Goal: Task Accomplishment & Management: Use online tool/utility

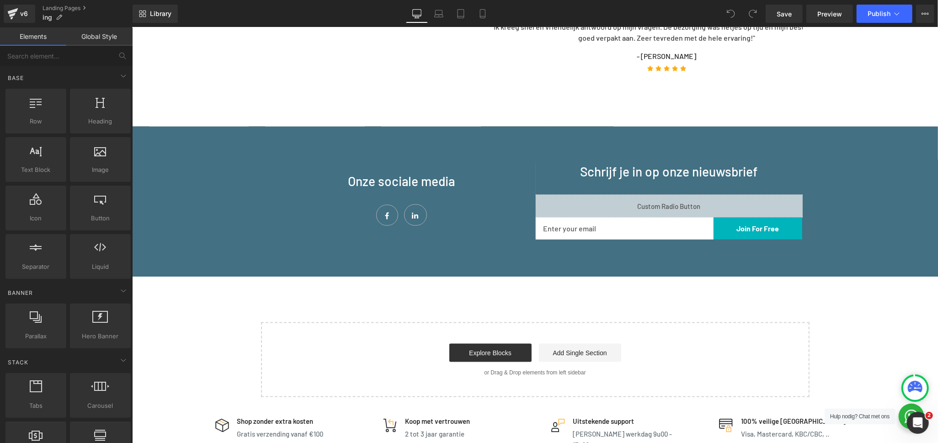
scroll to position [863, 0]
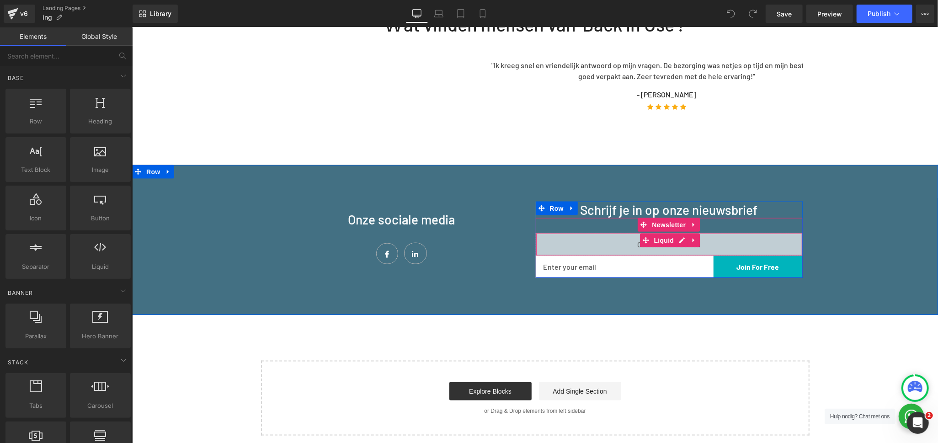
click at [672, 233] on div "Liquid" at bounding box center [668, 244] width 267 height 23
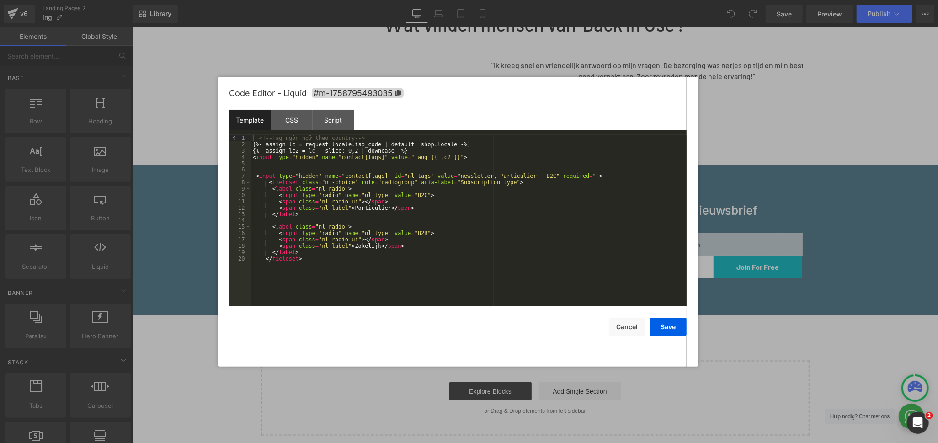
click at [370, 237] on div "<!-- Tag ngôn ngữ theo country --> {%- assign lc = request.locale.iso_code | de…" at bounding box center [469, 227] width 436 height 184
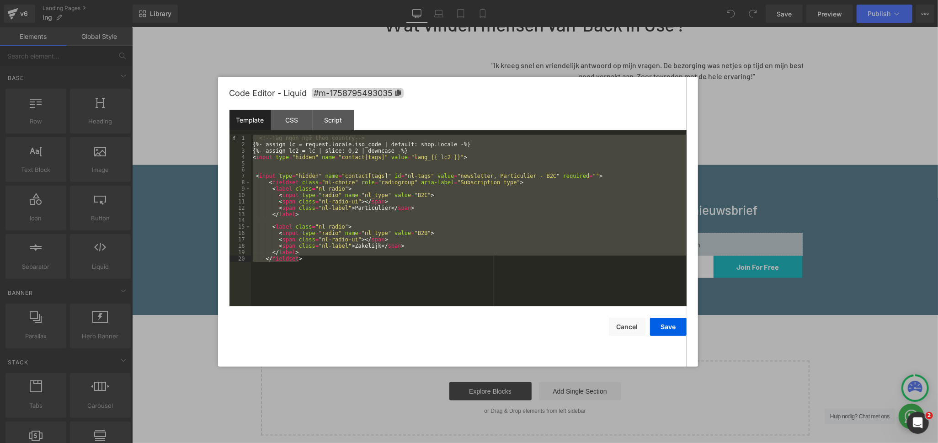
click at [344, 205] on div "<!-- Tag ngôn ngữ theo country --> {%- assign lc = request.locale.iso_code | de…" at bounding box center [469, 220] width 436 height 171
drag, startPoint x: 301, startPoint y: 260, endPoint x: 246, endPoint y: 133, distance: 137.8
click at [246, 133] on div "Template CSS Script Data 1 2 3 4 5 6 7 8 9 10 11 12 13 14 15 16 17 18 19 20 <!-…" at bounding box center [457, 208] width 457 height 197
click at [295, 123] on div "CSS" at bounding box center [292, 120] width 42 height 21
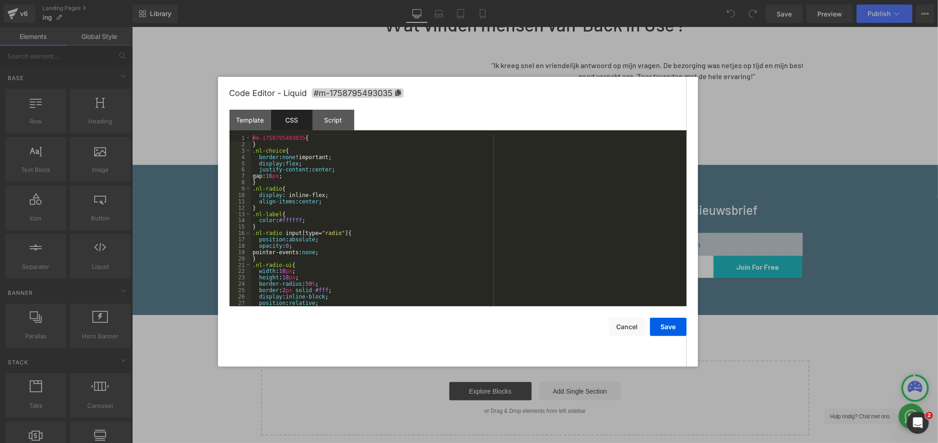
click at [386, 208] on div "#m-1758795493035 { } .nl-choice { border : none !important; display : flex ; ju…" at bounding box center [467, 227] width 432 height 184
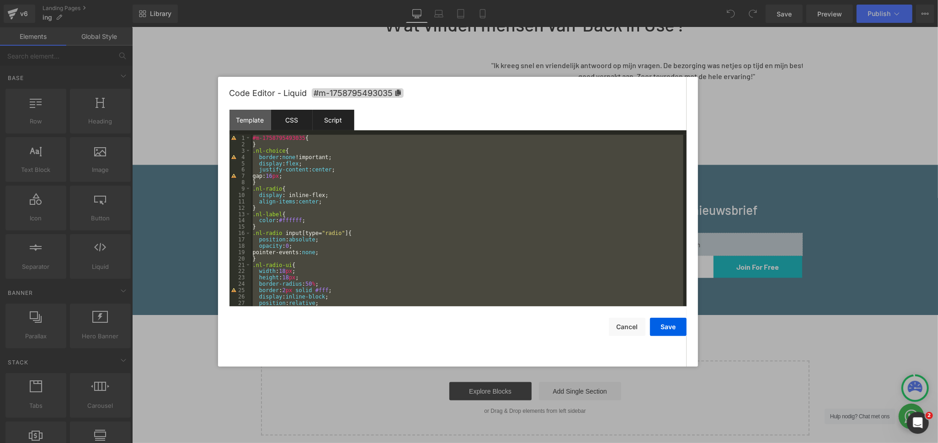
click at [330, 119] on div "Script" at bounding box center [334, 120] width 42 height 21
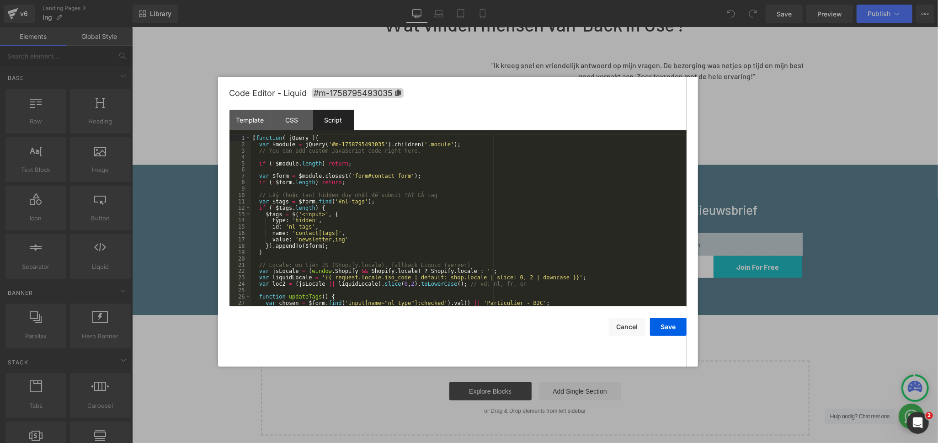
click at [383, 205] on div "( function ( jQuery ) { var $module = jQuery ( '#m-1758795493035' ) . children …" at bounding box center [467, 227] width 432 height 184
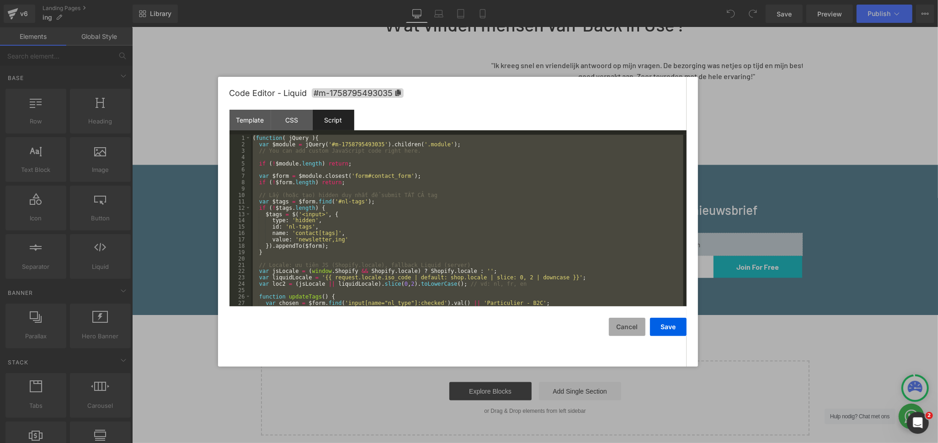
click at [619, 323] on button "Cancel" at bounding box center [627, 327] width 37 height 18
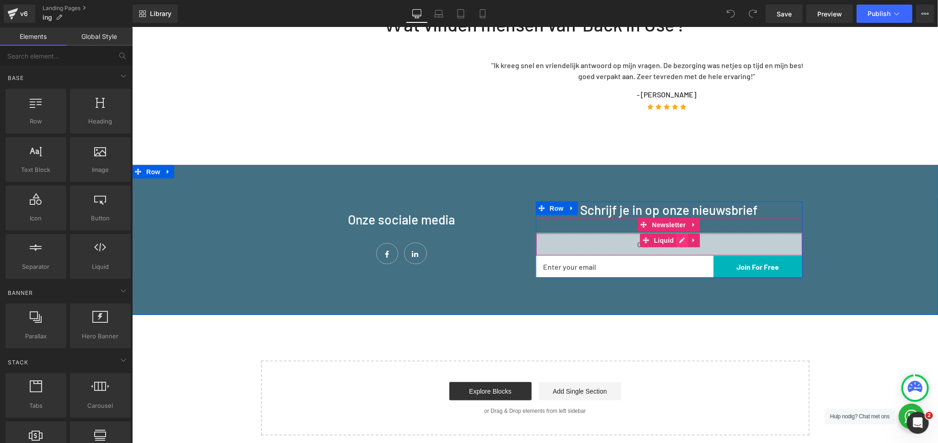
click at [678, 233] on div "Liquid" at bounding box center [668, 244] width 267 height 23
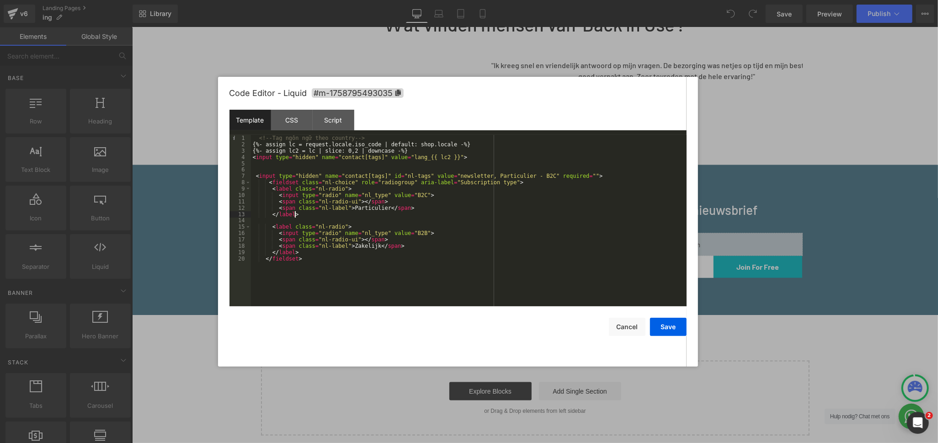
click at [470, 214] on div "<!-- Tag ngôn ngữ theo country --> {%- assign lc = request.locale.iso_code | de…" at bounding box center [469, 227] width 436 height 184
click at [668, 328] on button "Save" at bounding box center [668, 327] width 37 height 18
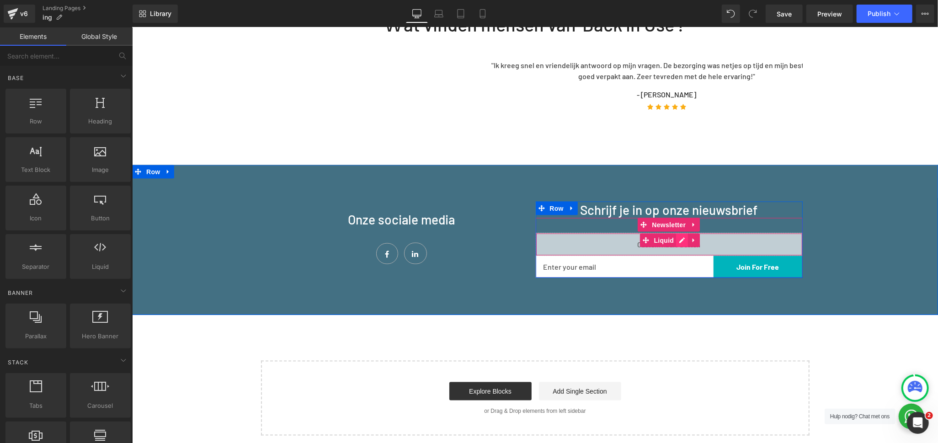
click at [676, 233] on div "Liquid" at bounding box center [668, 244] width 267 height 23
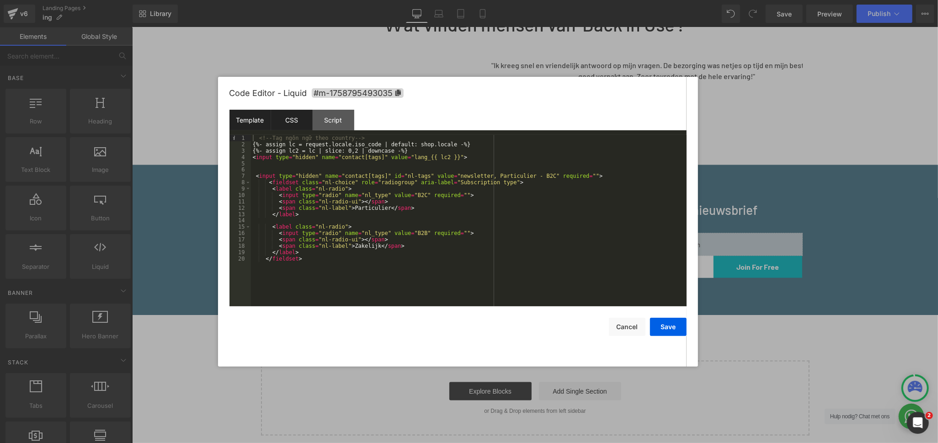
click at [298, 121] on div "CSS" at bounding box center [292, 120] width 42 height 21
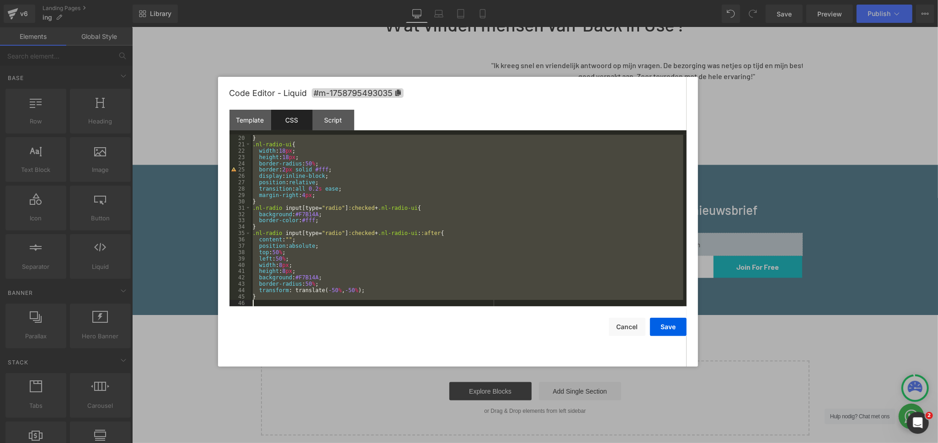
scroll to position [120, 0]
drag, startPoint x: 253, startPoint y: 152, endPoint x: 416, endPoint y: 352, distance: 257.4
click at [416, 352] on div "Code Editor - Liquid #m-1758795493035 Template CSS Script Data 1 2 3 4 5 6 7 8 …" at bounding box center [457, 222] width 457 height 290
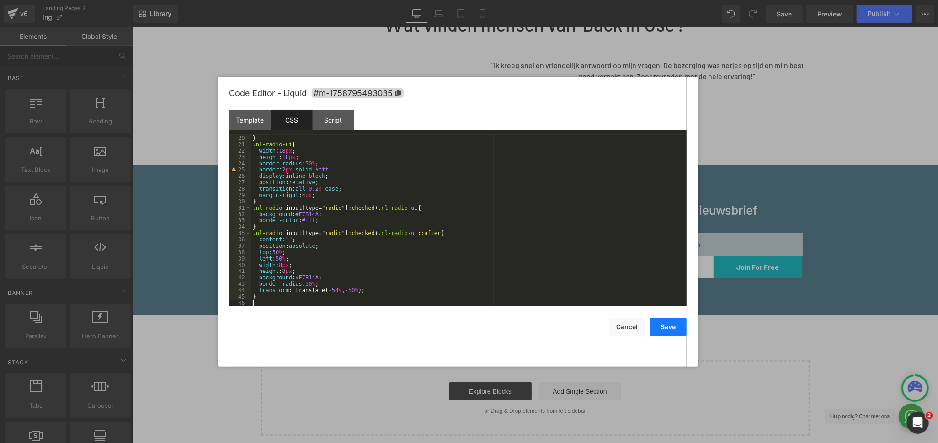
click at [669, 327] on button "Save" at bounding box center [668, 327] width 37 height 18
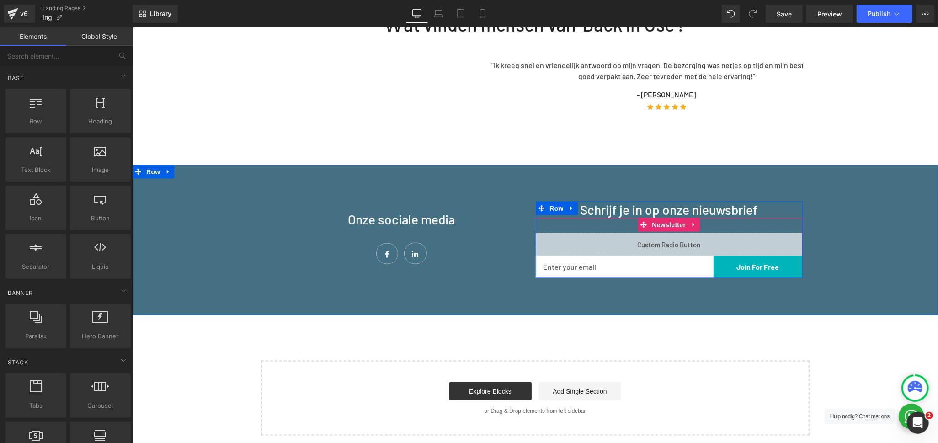
click at [678, 233] on div "Liquid" at bounding box center [668, 244] width 267 height 23
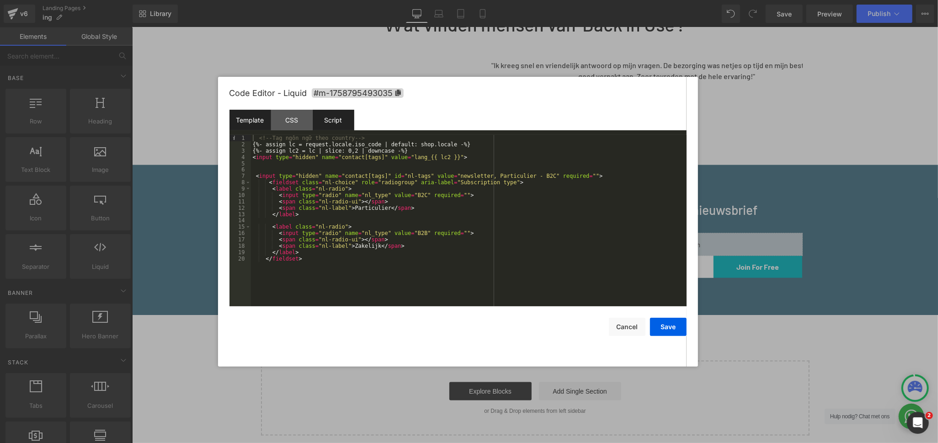
click at [334, 121] on div "Script" at bounding box center [334, 120] width 42 height 21
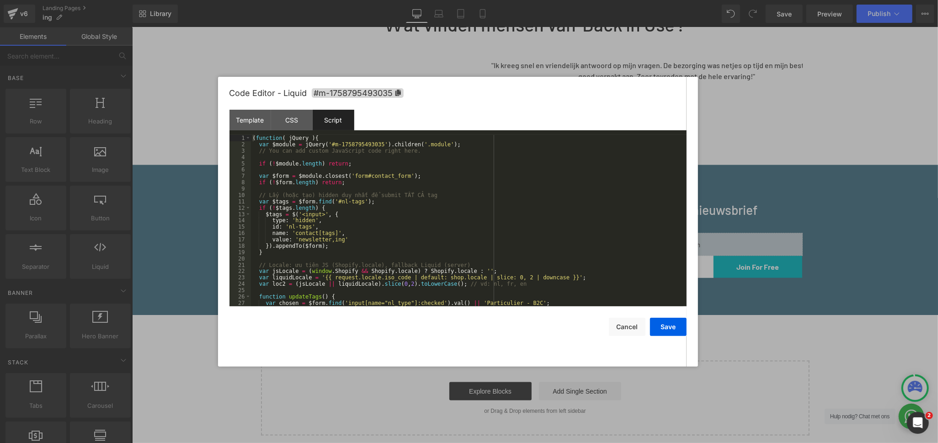
click at [425, 219] on div "( function ( jQuery ) { var $module = jQuery ( '#m-1758795493035' ) . children …" at bounding box center [467, 227] width 432 height 184
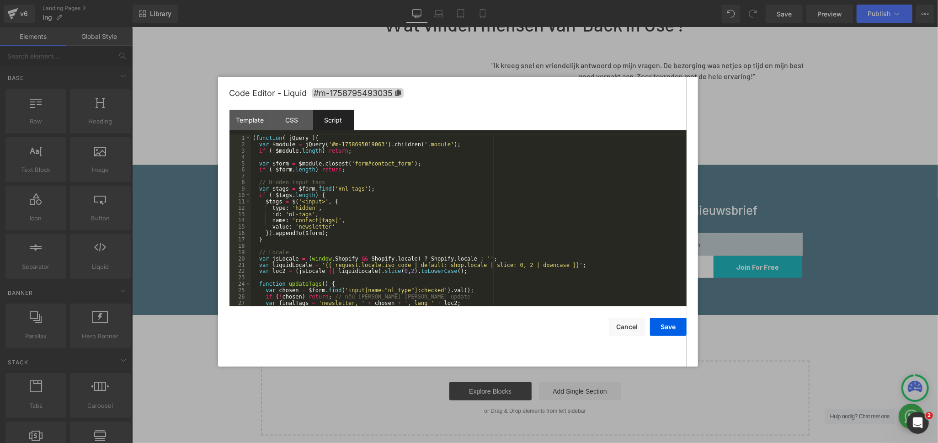
scroll to position [0, 0]
click at [360, 145] on div "( function ( jQuery ) { var $module = jQuery ( '#m-1758695019063' ) . children …" at bounding box center [467, 227] width 432 height 184
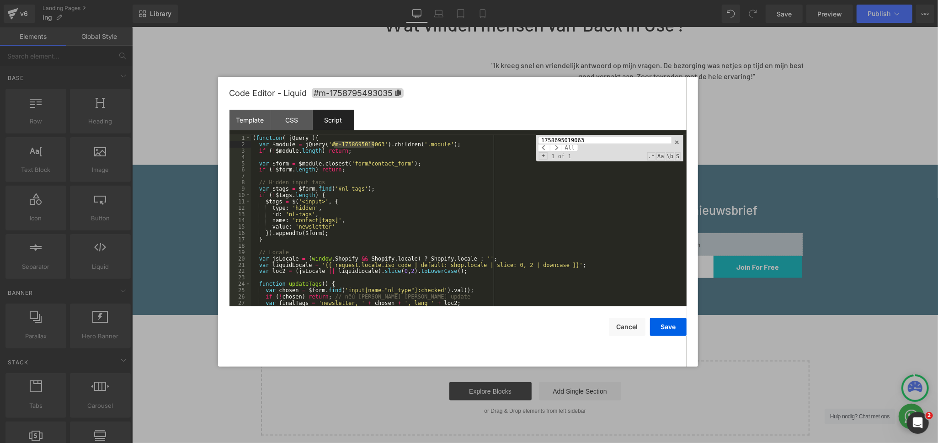
type input "1758695019063"
click at [429, 114] on div "Template CSS Script Data" at bounding box center [457, 122] width 457 height 25
click at [396, 92] on icon at bounding box center [397, 93] width 5 height 6
click at [327, 144] on div "( function ( jQuery ) { var $module = jQuery ( '#m-1758695019063' ) . children …" at bounding box center [467, 227] width 432 height 184
drag, startPoint x: 324, startPoint y: 143, endPoint x: 374, endPoint y: 145, distance: 50.4
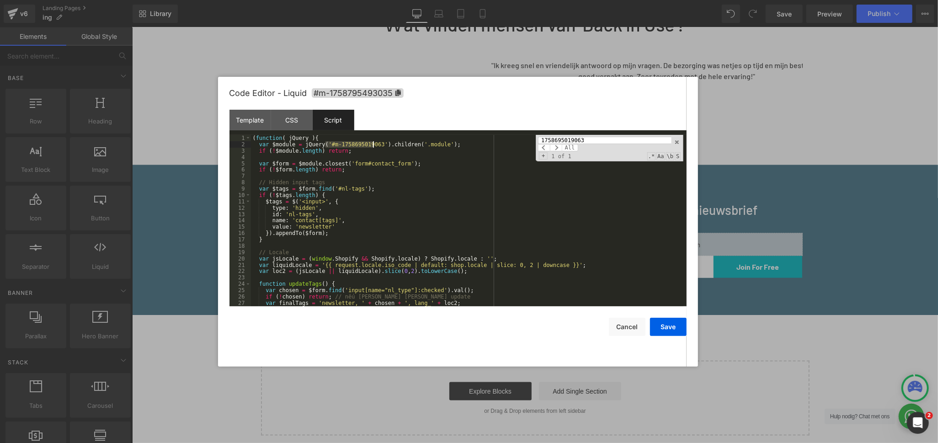
click at [374, 145] on div "( function ( jQuery ) { var $module = jQuery ( '#m-1758695019063' ) . children …" at bounding box center [467, 227] width 432 height 184
click at [323, 227] on div "( function ( jQuery ) { var $module = jQuery ( '#m-1758795493035' ) . children …" at bounding box center [467, 227] width 432 height 184
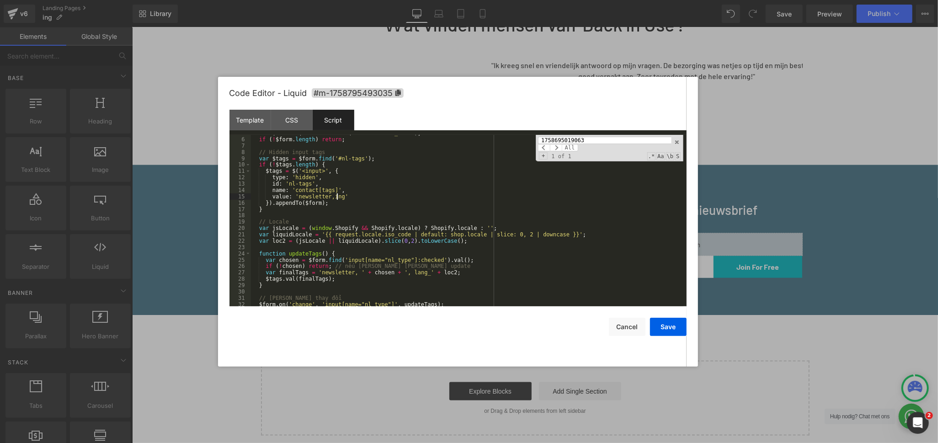
scroll to position [30, 0]
click at [346, 273] on div "var $form = $module . closest ( 'form#contact_form' ) ; if ( ! $form . length )…" at bounding box center [467, 222] width 432 height 184
click at [682, 329] on button "Save" at bounding box center [668, 327] width 37 height 18
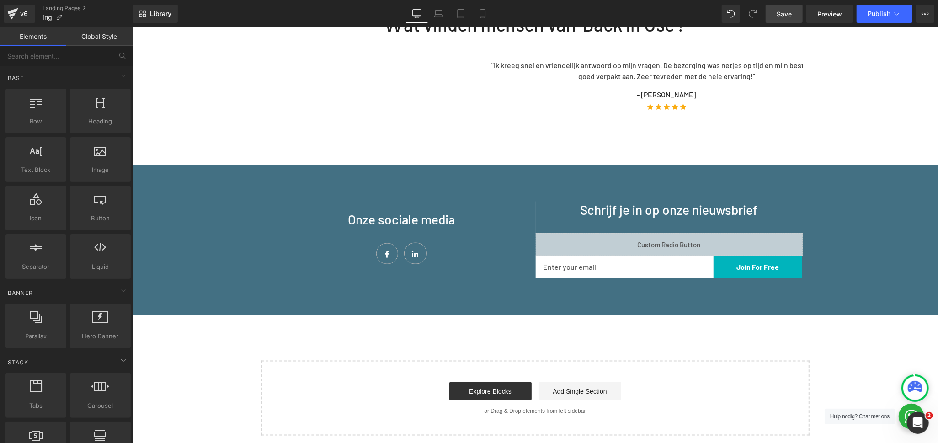
click at [781, 16] on span "Save" at bounding box center [784, 14] width 15 height 10
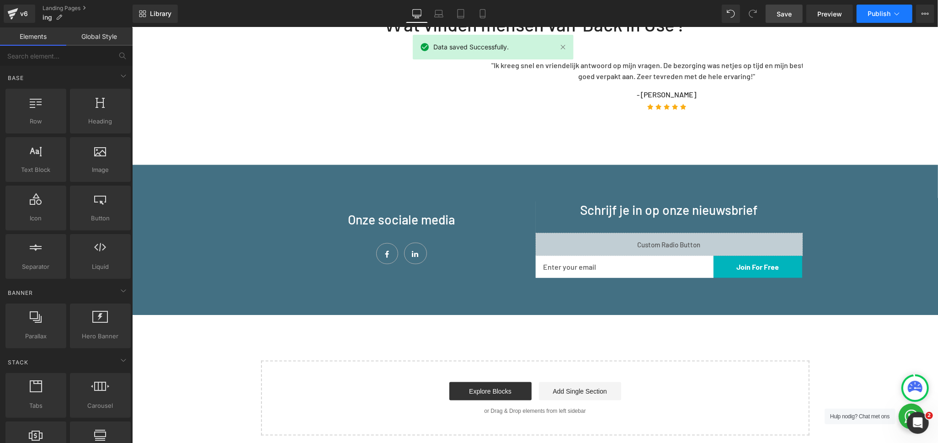
click at [874, 14] on span "Publish" at bounding box center [879, 13] width 23 height 7
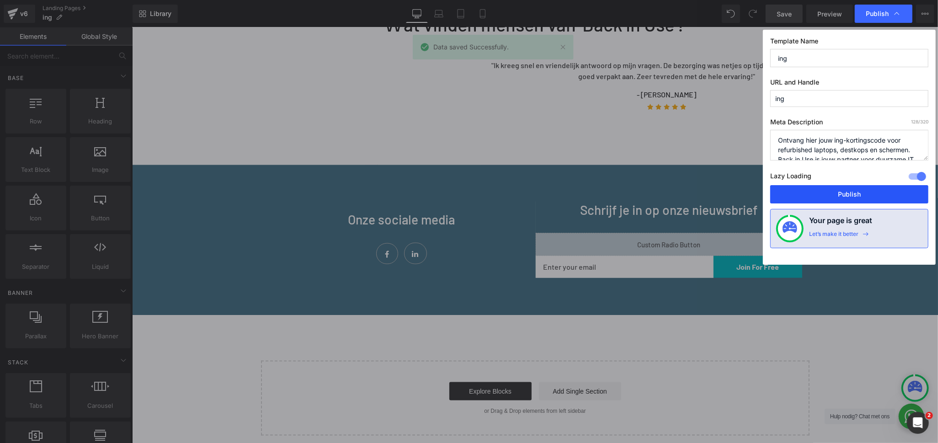
click at [851, 197] on button "Publish" at bounding box center [849, 194] width 158 height 18
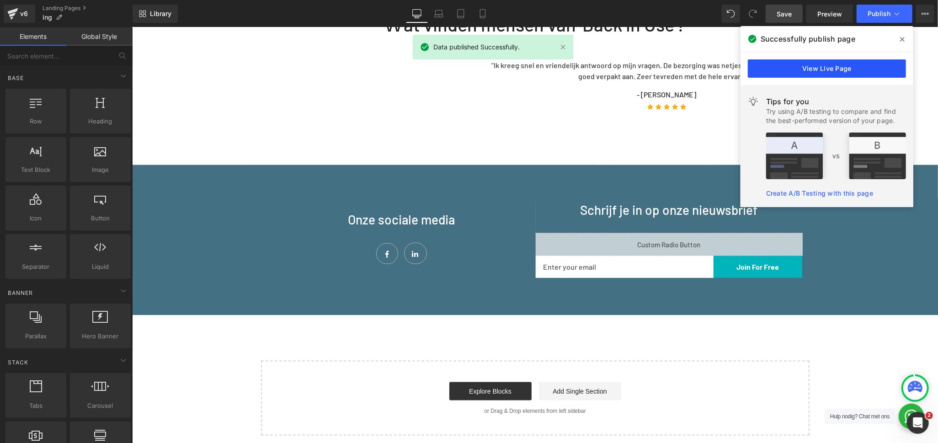
drag, startPoint x: 805, startPoint y: 64, endPoint x: 673, endPoint y: 37, distance: 134.8
click at [805, 64] on link "View Live Page" at bounding box center [827, 68] width 158 height 18
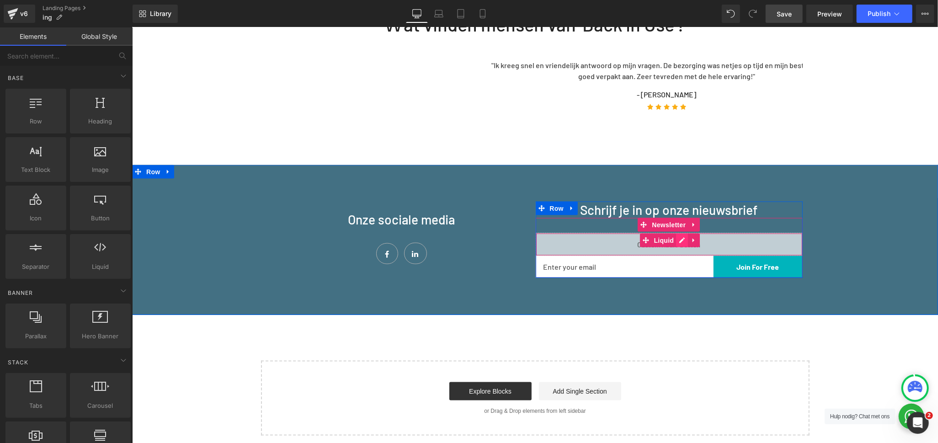
click at [679, 233] on div "Liquid" at bounding box center [668, 244] width 267 height 23
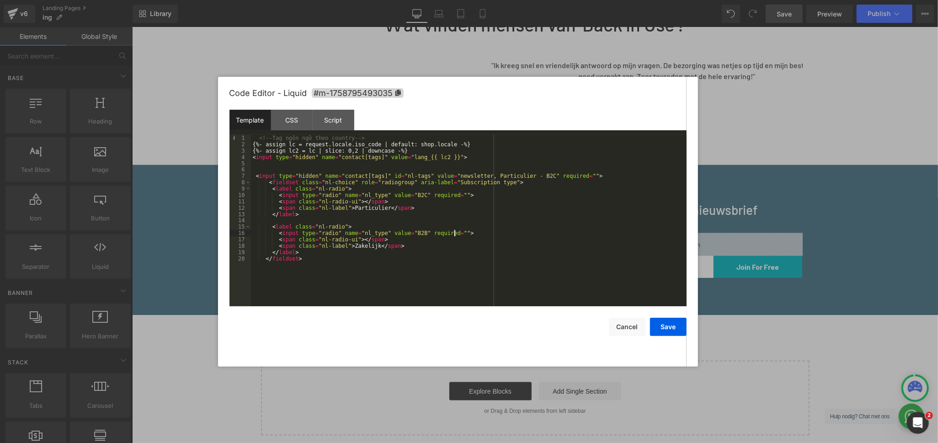
click at [456, 232] on div "<!-- Tag [PERSON_NAME] [PERSON_NAME] country --> {%- assign lc = request.locale…" at bounding box center [469, 227] width 436 height 184
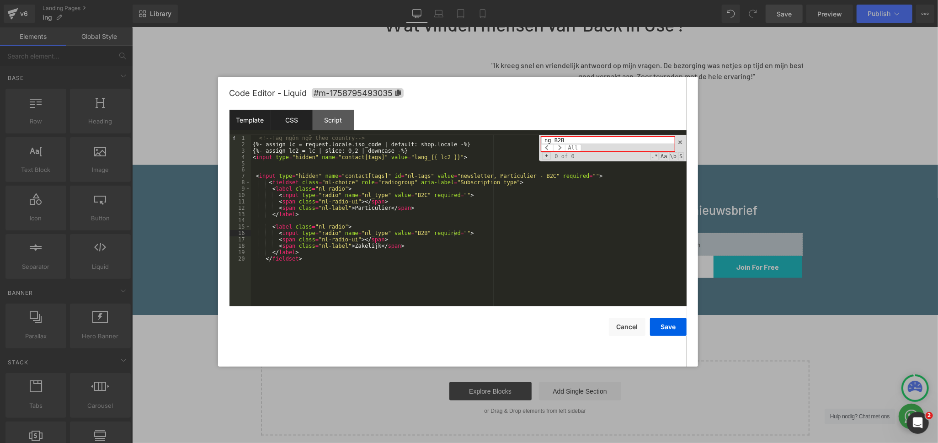
type input "ng B2B"
click at [281, 118] on div "CSS" at bounding box center [292, 120] width 42 height 21
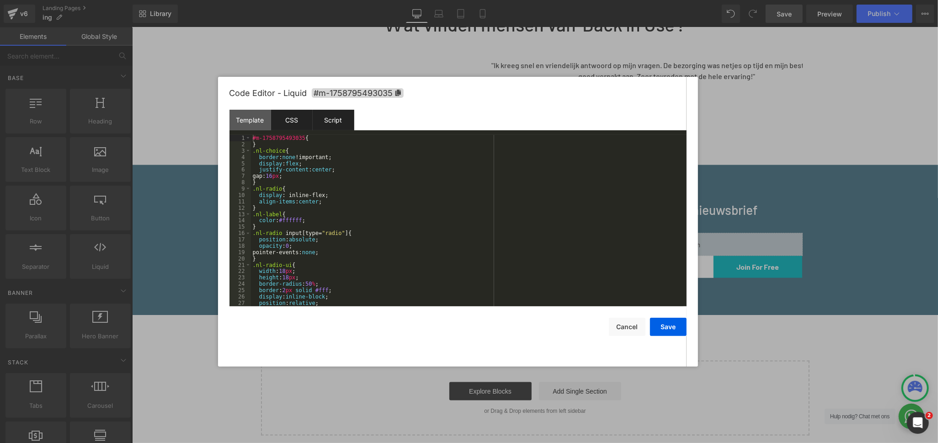
click at [338, 119] on div "Script" at bounding box center [334, 120] width 42 height 21
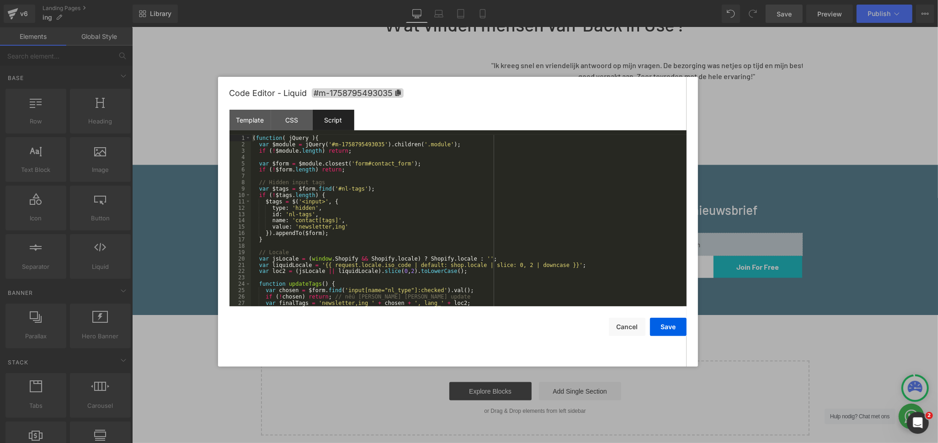
click at [436, 195] on div "( function ( jQuery ) { var $module = jQuery ( '#m-1758795493035' ) . children …" at bounding box center [467, 227] width 432 height 184
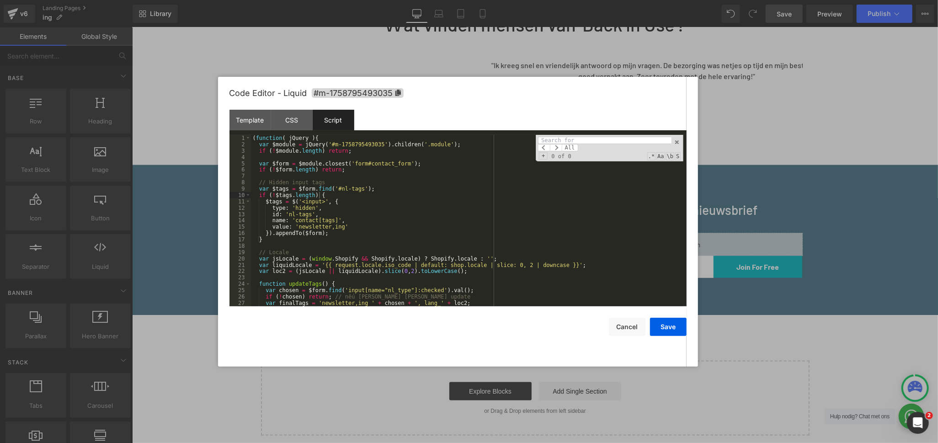
type input "ng B2B"
drag, startPoint x: 567, startPoint y: 138, endPoint x: 526, endPoint y: 139, distance: 41.2
click at [526, 139] on div "( function ( jQuery ) { var $module = jQuery ( '#m-1758795493035' ) . children …" at bounding box center [467, 220] width 432 height 171
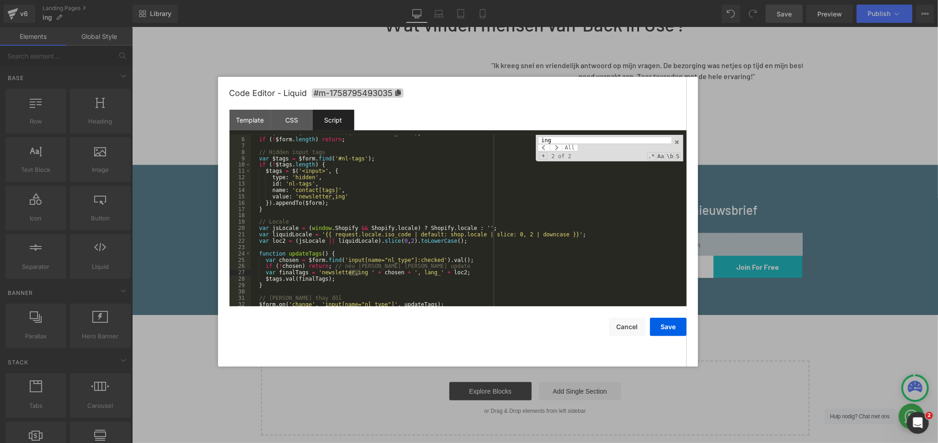
scroll to position [57, 0]
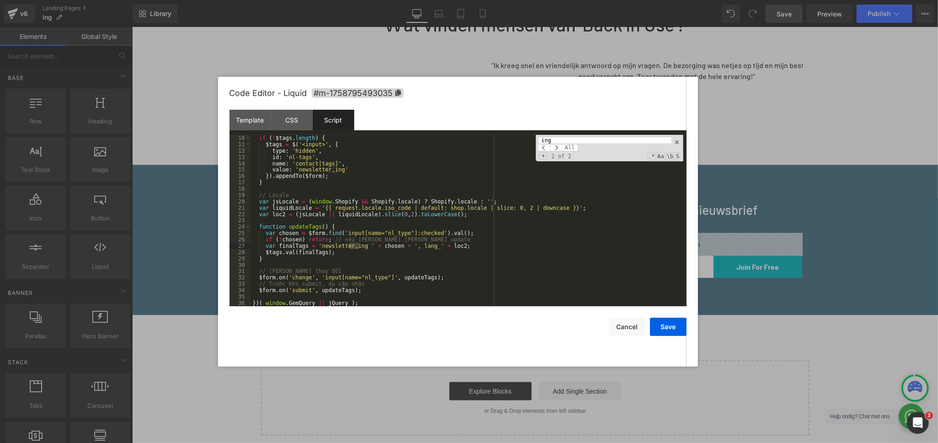
type input "ing"
click at [356, 245] on div "if ( ! $tags . length ) { $tags = $ ( '<input>' , { type : 'hidden' , id : 'nl-…" at bounding box center [467, 220] width 432 height 171
click at [338, 170] on div "if ( ! $tags . length ) { $tags = $ ( '<input>' , { type : 'hidden' , id : 'nl-…" at bounding box center [467, 227] width 432 height 184
click at [668, 328] on button "Save" at bounding box center [668, 327] width 37 height 18
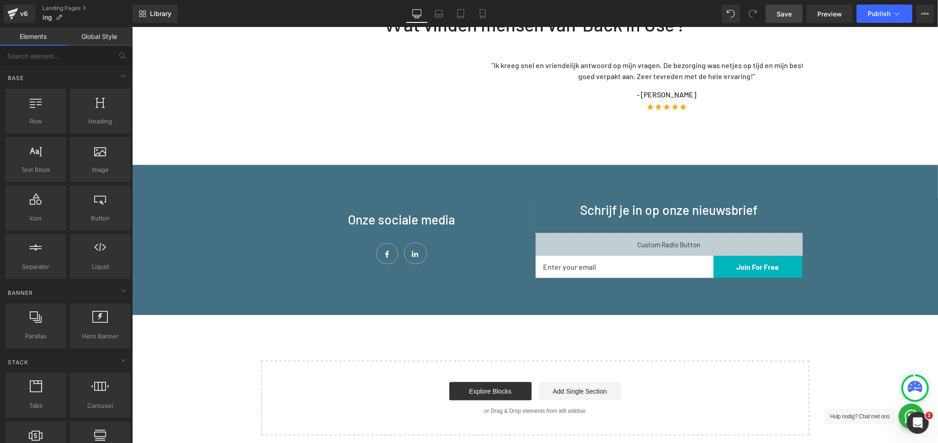
click at [788, 12] on span "Save" at bounding box center [784, 14] width 15 height 10
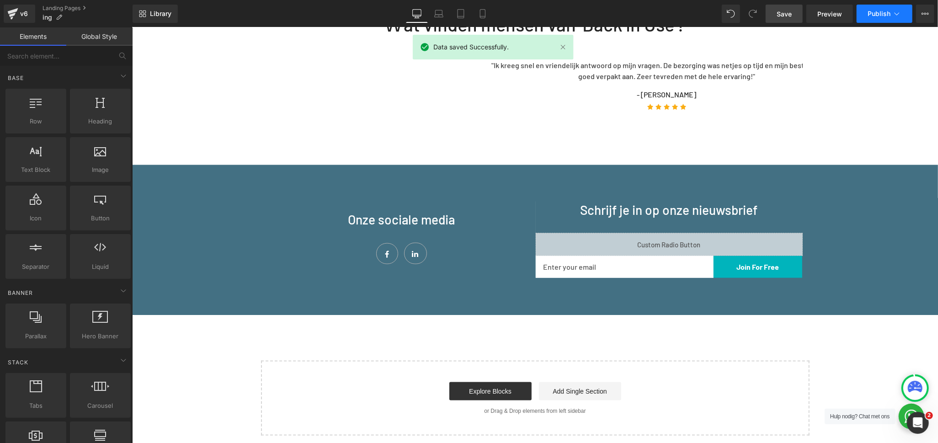
click at [873, 10] on span "Publish" at bounding box center [879, 13] width 23 height 7
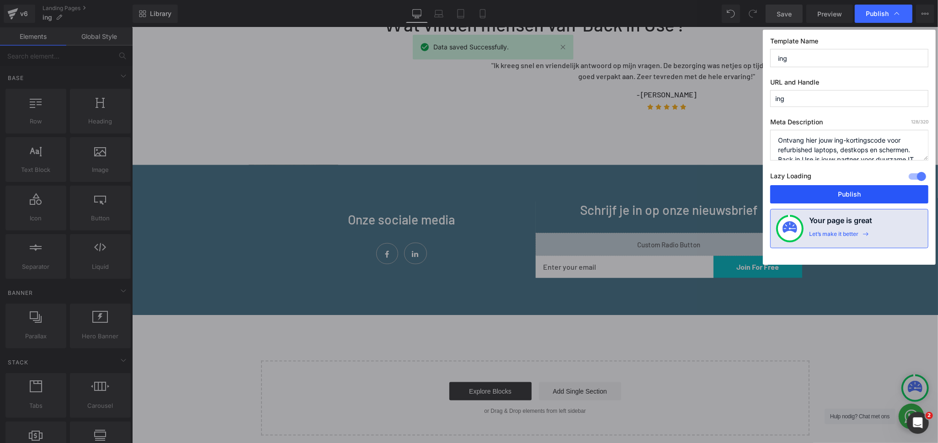
click at [892, 197] on button "Publish" at bounding box center [849, 194] width 158 height 18
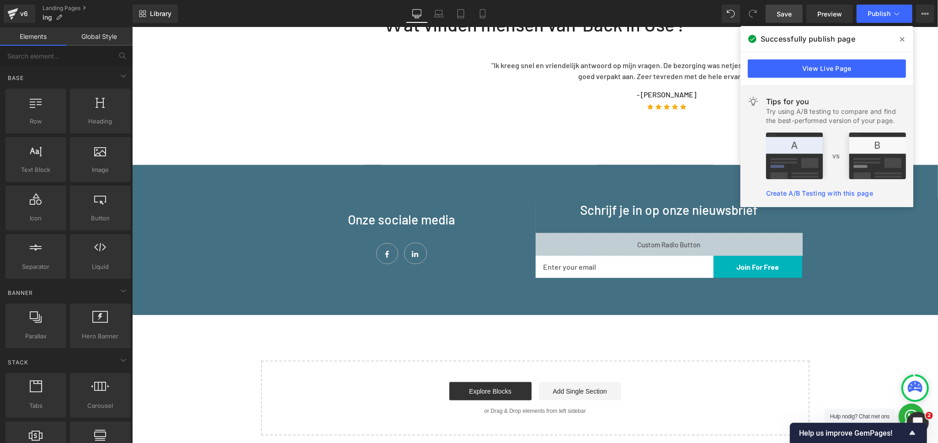
click at [902, 39] on icon at bounding box center [902, 39] width 5 height 5
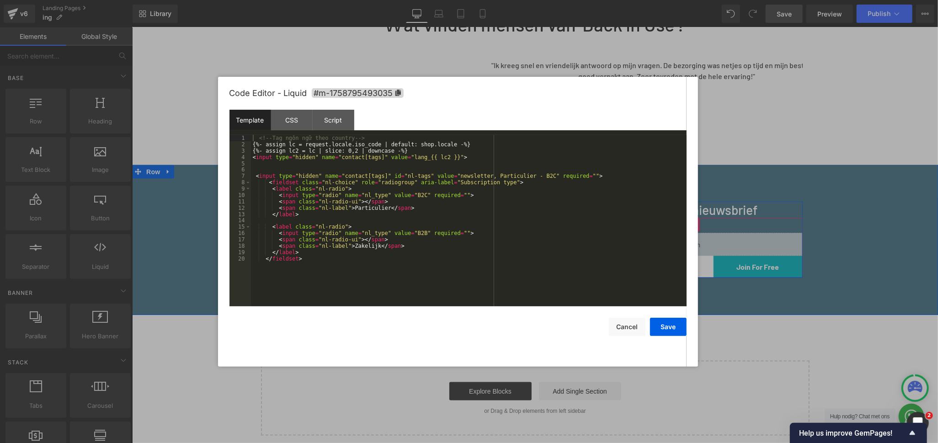
drag, startPoint x: 678, startPoint y: 208, endPoint x: 808, endPoint y: 235, distance: 132.6
click at [678, 233] on div "Liquid" at bounding box center [668, 244] width 267 height 23
click at [432, 226] on div "<!-- Tag [PERSON_NAME] [PERSON_NAME] country --> {%- assign lc = request.locale…" at bounding box center [469, 227] width 436 height 184
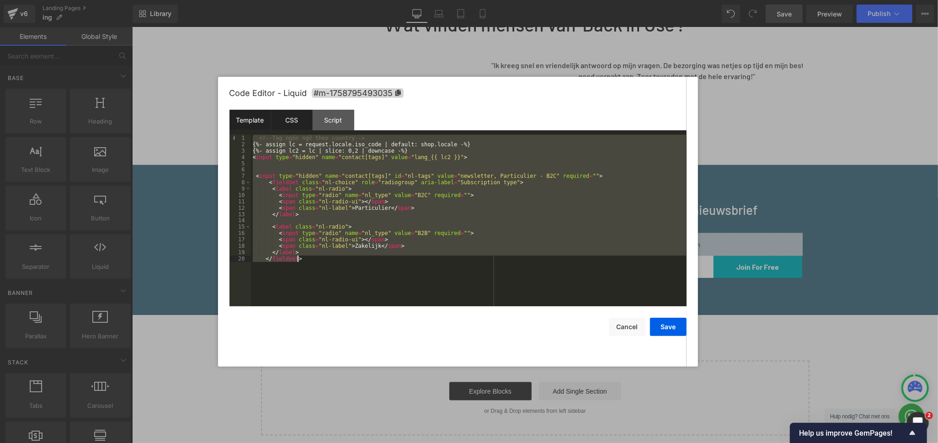
click at [288, 122] on div "CSS" at bounding box center [292, 120] width 42 height 21
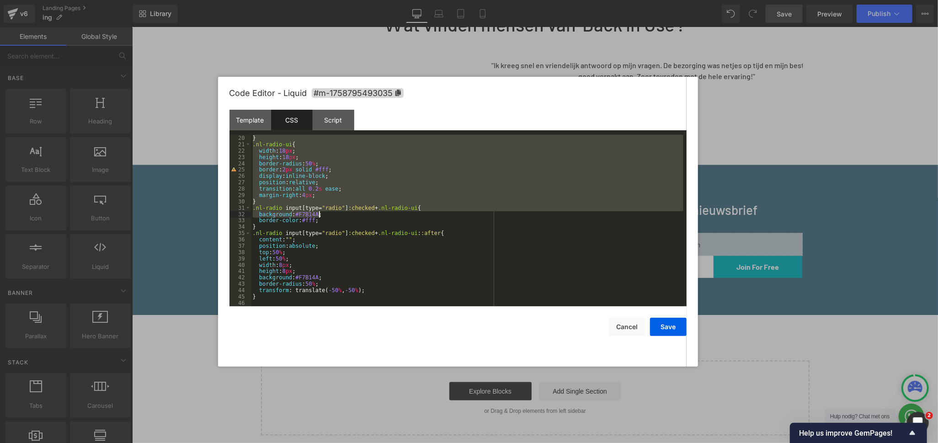
scroll to position [120, 0]
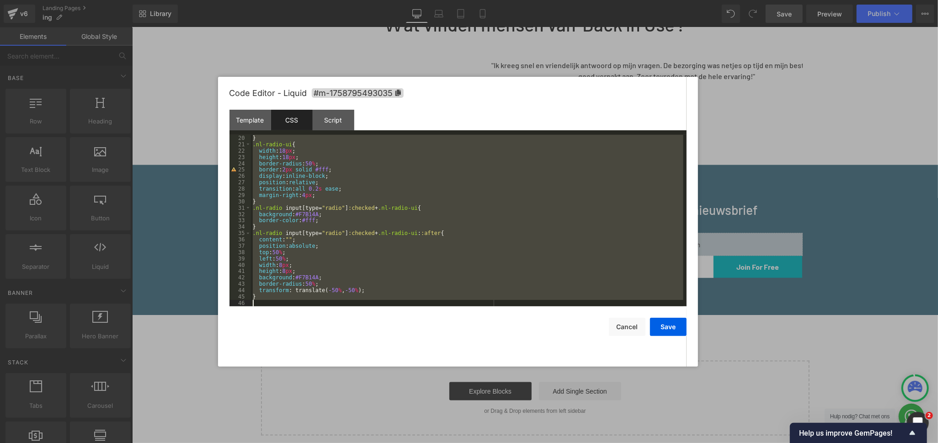
drag, startPoint x: 251, startPoint y: 152, endPoint x: 377, endPoint y: 303, distance: 196.7
click at [377, 303] on div "} .nl-radio-ui { width : 18 px ; height : 18 px ; border-radius : 50 % ; border…" at bounding box center [467, 227] width 432 height 184
click at [340, 118] on div "Script" at bounding box center [334, 120] width 42 height 21
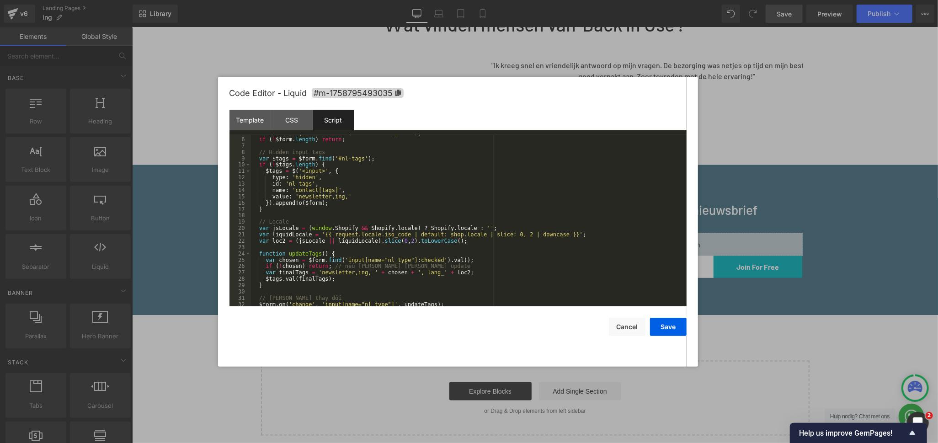
scroll to position [30, 0]
click at [512, 182] on div "var $form = $module . closest ( 'form#contact_form' ) ; if ( ! $form . length )…" at bounding box center [467, 222] width 432 height 184
click at [399, 181] on div "var $form = $module . closest ( 'form#contact_form' ) ; if ( ! $form . length )…" at bounding box center [467, 222] width 432 height 184
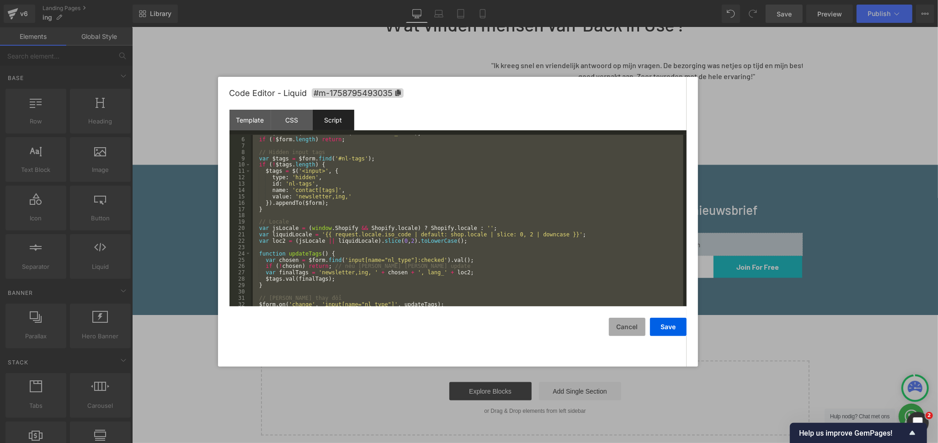
click at [627, 327] on button "Cancel" at bounding box center [627, 327] width 37 height 18
